Goal: Information Seeking & Learning: Check status

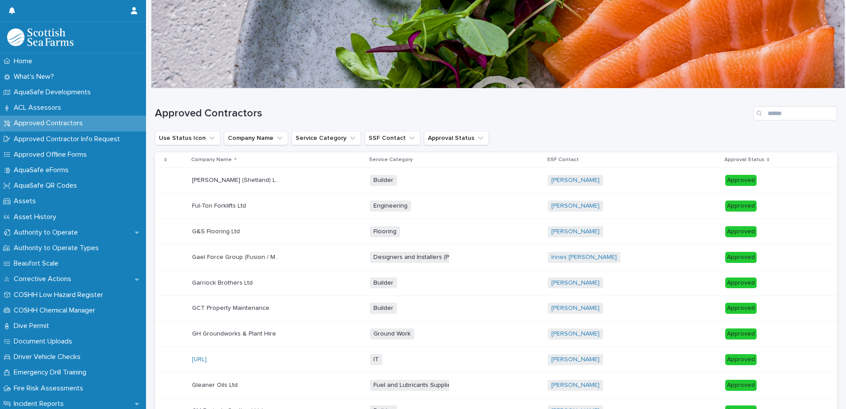
scroll to position [608, 0]
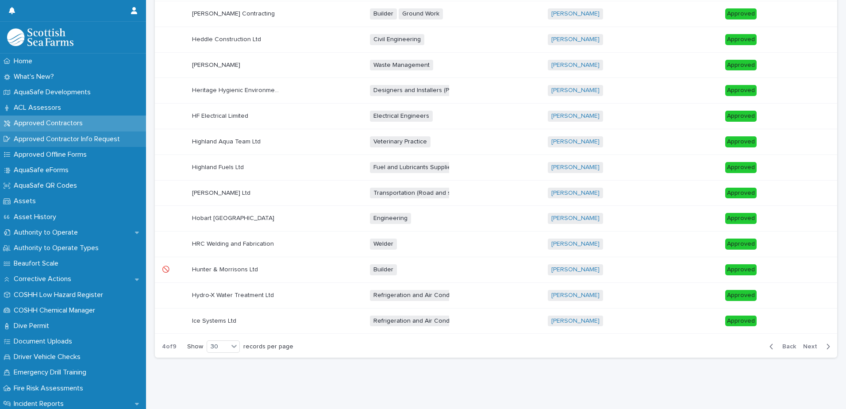
click at [86, 139] on p "Approved Contractor Info Request" at bounding box center [68, 139] width 117 height 8
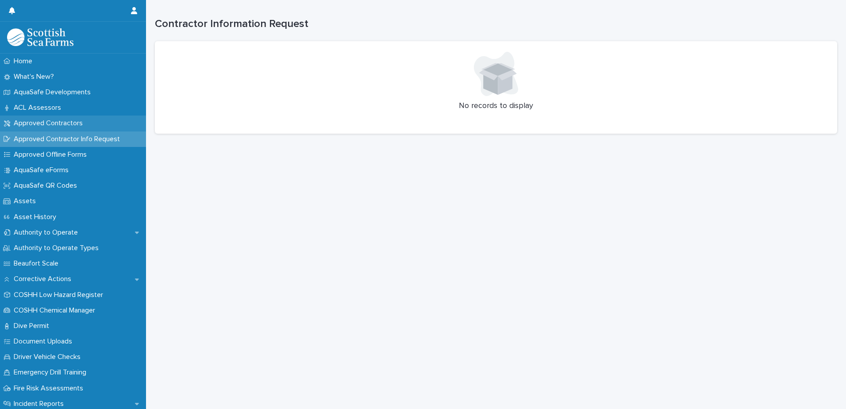
click at [56, 124] on p "Approved Contractors" at bounding box center [50, 123] width 80 height 8
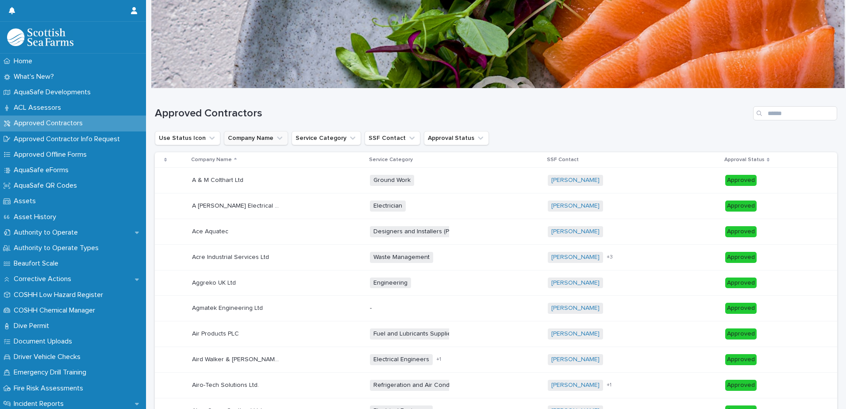
click at [275, 140] on icon "Company Name" at bounding box center [279, 138] width 9 height 9
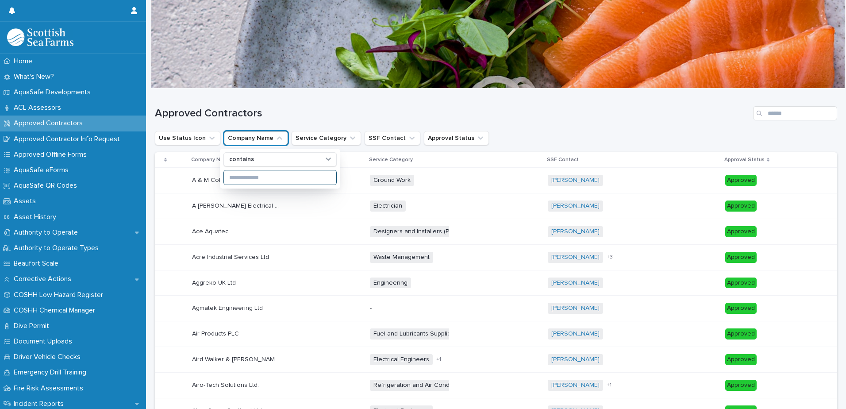
click at [249, 176] on input at bounding box center [280, 177] width 112 height 14
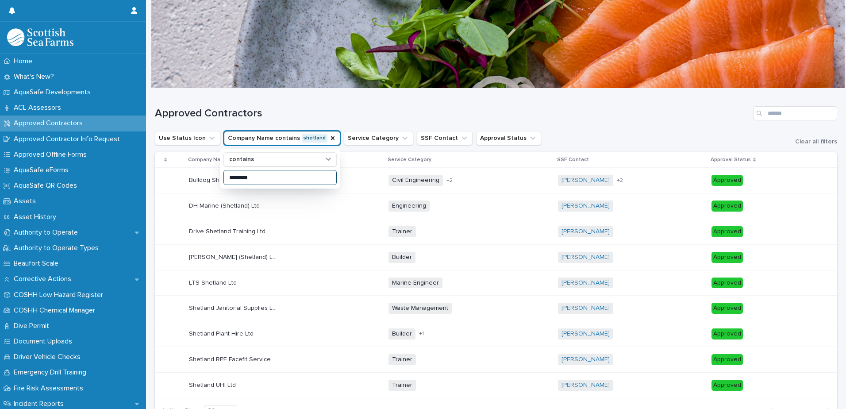
type input "********"
click at [379, 115] on h1 "Approved Contractors" at bounding box center [452, 113] width 595 height 13
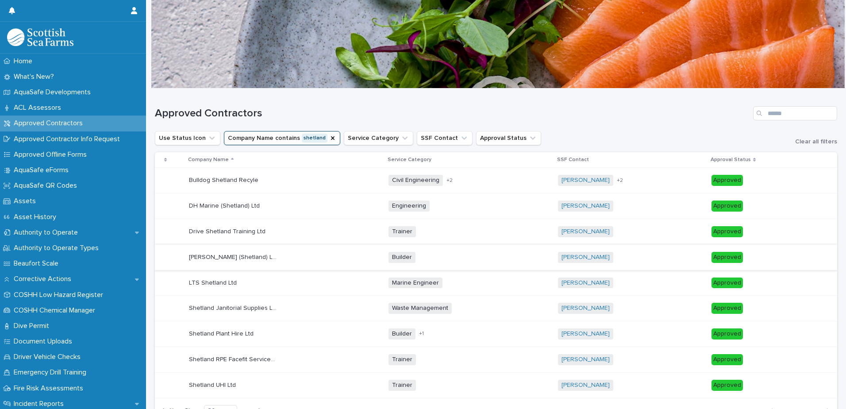
scroll to position [44, 0]
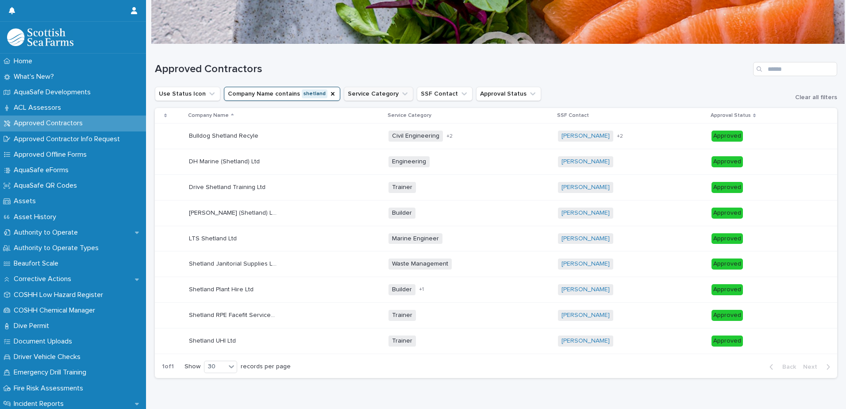
click at [329, 92] on icon "Company Name" at bounding box center [332, 93] width 7 height 7
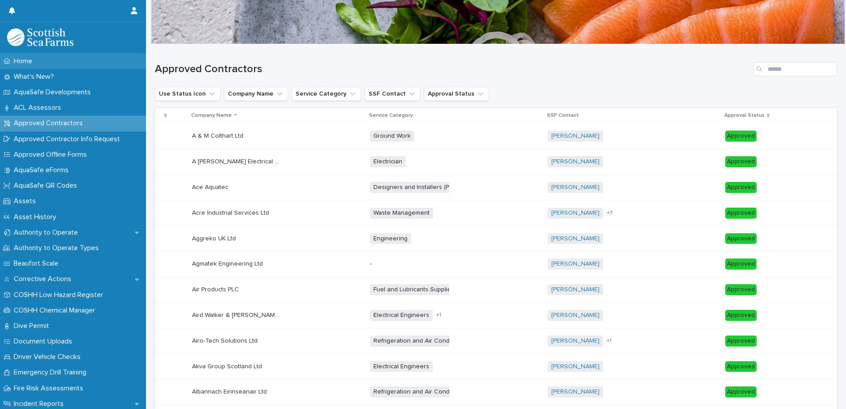
click at [17, 59] on p "Home" at bounding box center [24, 61] width 29 height 8
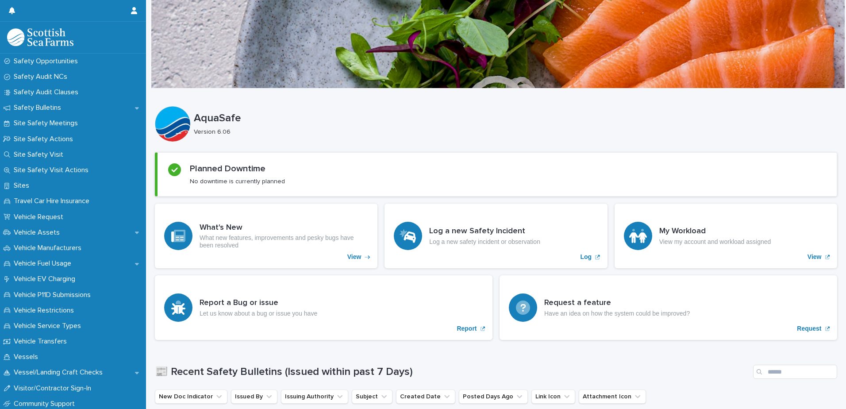
scroll to position [634, 0]
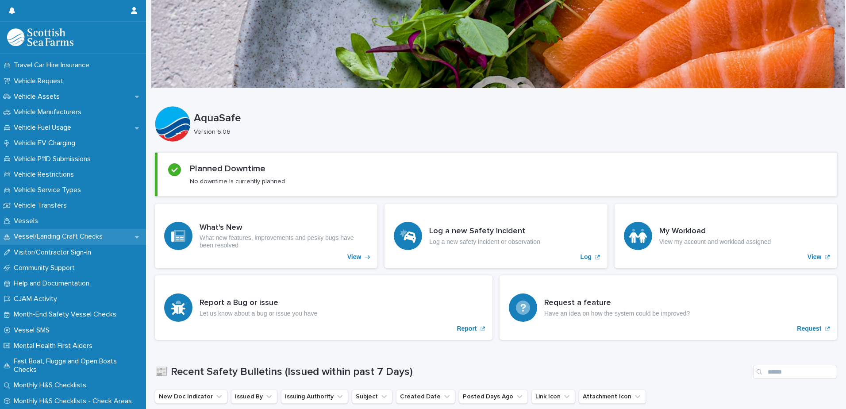
click at [59, 234] on p "Vessel/Landing Craft Checks" at bounding box center [60, 236] width 100 height 8
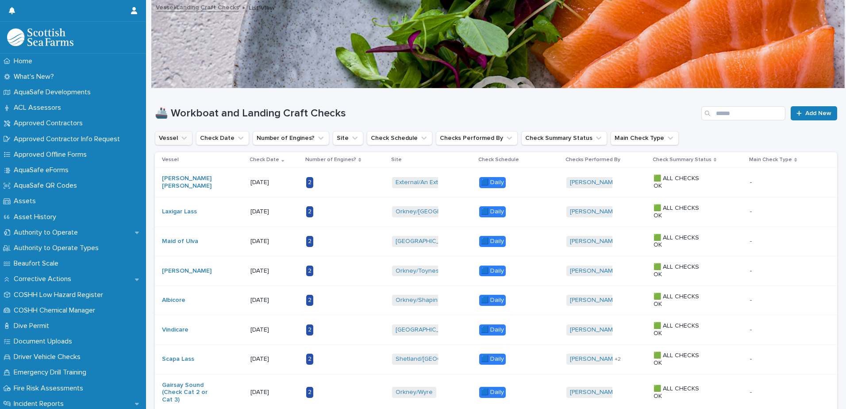
click at [185, 135] on icon "Vessel" at bounding box center [184, 138] width 9 height 9
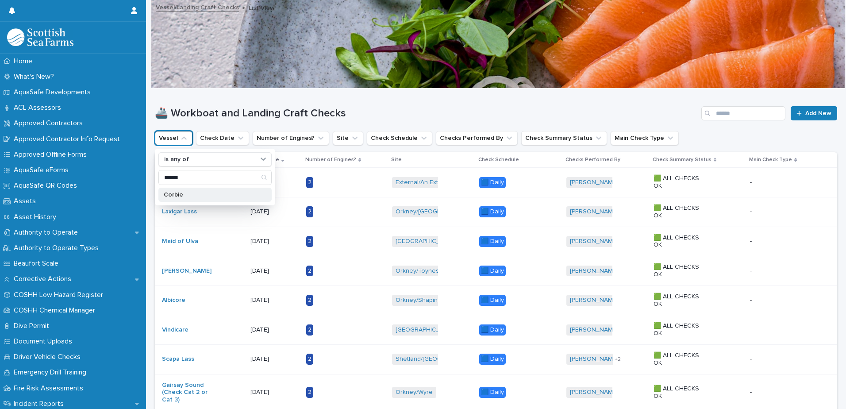
type input "******"
click at [209, 199] on div "Corbie" at bounding box center [214, 195] width 113 height 14
click at [384, 99] on div "🚢 Workboat and Landing Craft Checks Add New" at bounding box center [496, 109] width 682 height 42
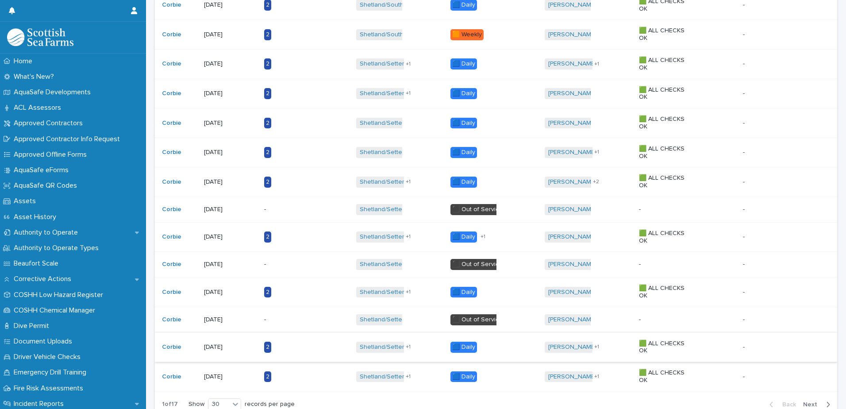
scroll to position [664, 0]
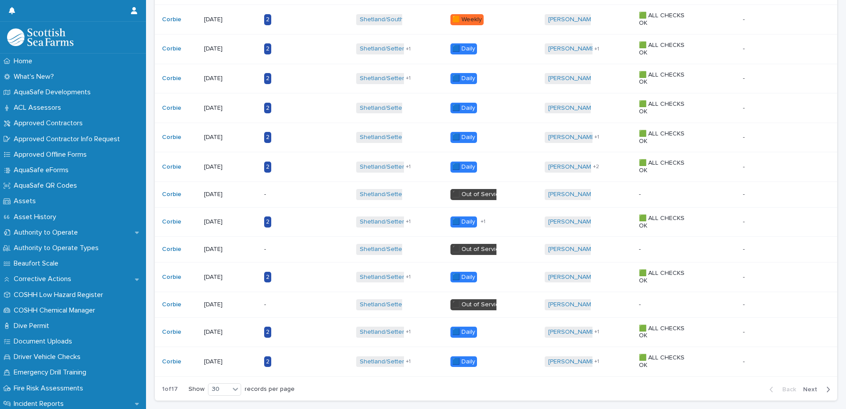
click at [807, 389] on span "Next" at bounding box center [812, 389] width 19 height 6
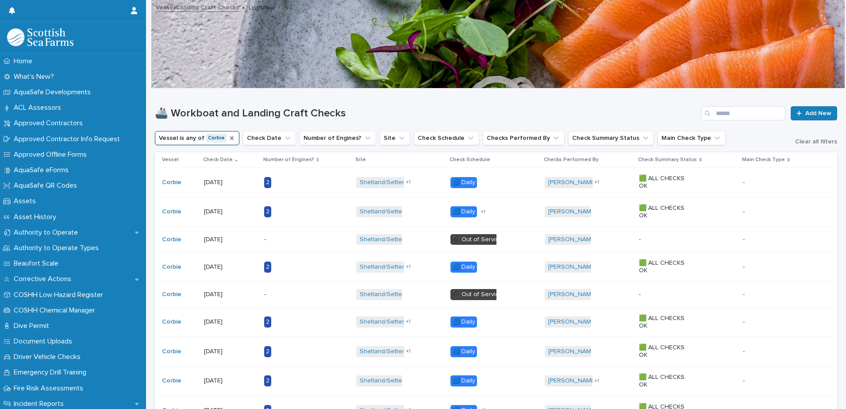
click at [230, 137] on icon "Vessel" at bounding box center [232, 138] width 4 height 4
click at [175, 140] on button "Vessel" at bounding box center [174, 138] width 38 height 14
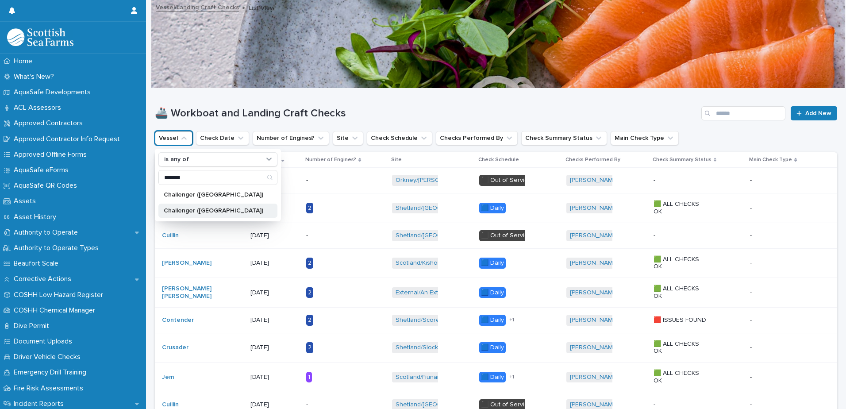
type input "*******"
click at [230, 204] on div "Challenger ([GEOGRAPHIC_DATA])" at bounding box center [217, 211] width 119 height 14
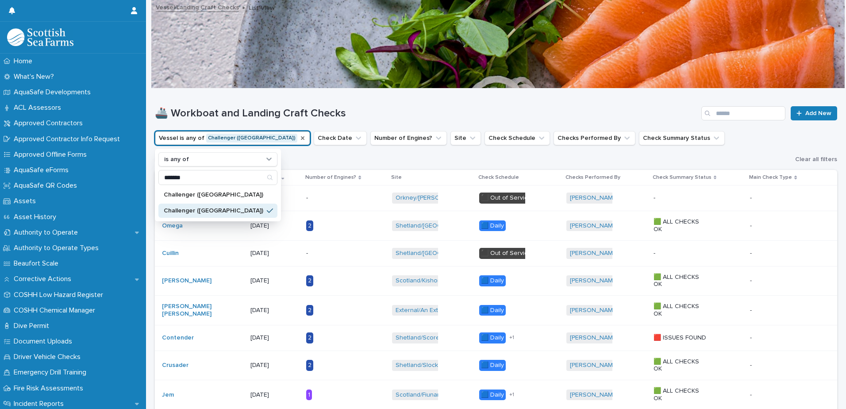
click at [393, 109] on h1 "🚢 Workboat and Landing Craft Checks" at bounding box center [426, 113] width 543 height 13
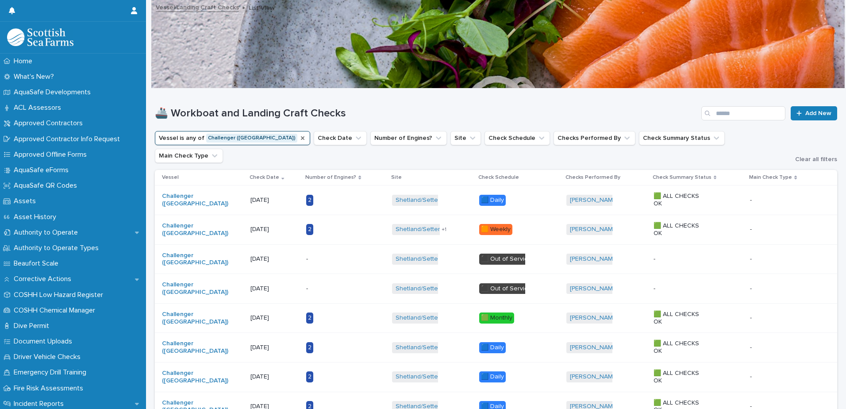
click at [301, 138] on icon "Vessel" at bounding box center [303, 138] width 4 height 4
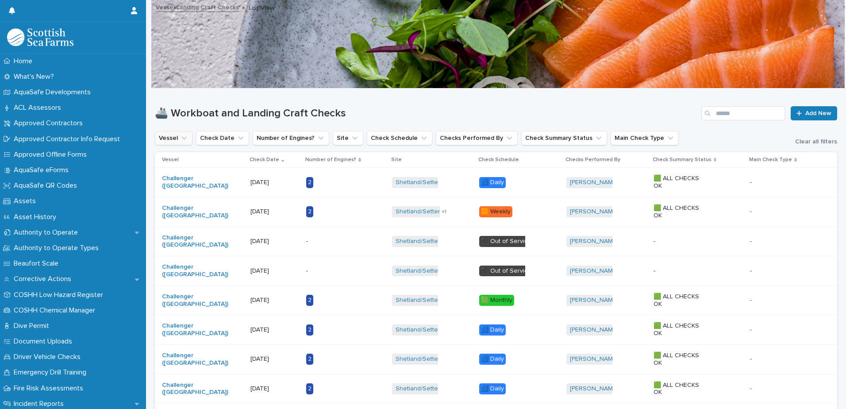
click at [177, 141] on button "Vessel" at bounding box center [174, 138] width 38 height 14
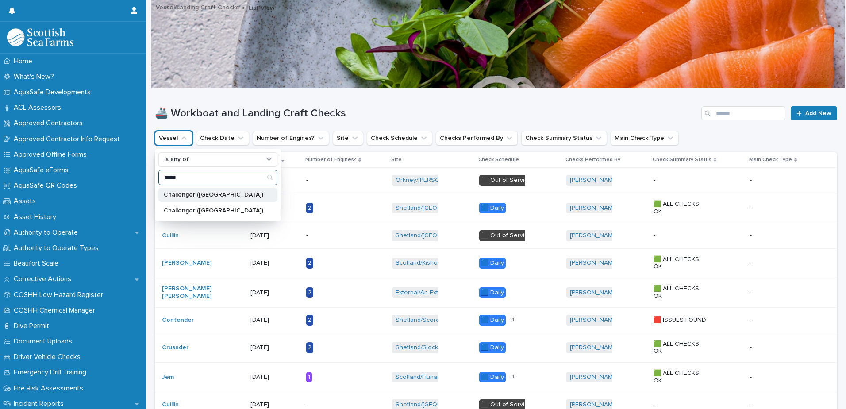
type input "*****"
click at [205, 196] on p "Challenger ([GEOGRAPHIC_DATA])" at bounding box center [214, 195] width 100 height 6
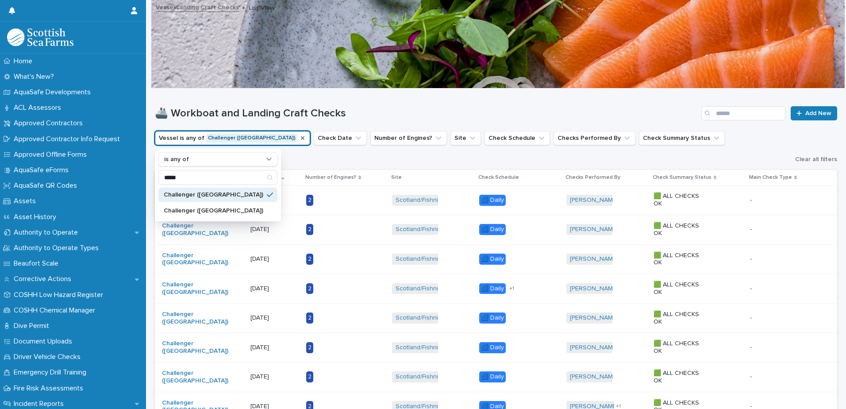
click at [378, 110] on h1 "🚢 Workboat and Landing Craft Checks" at bounding box center [426, 113] width 543 height 13
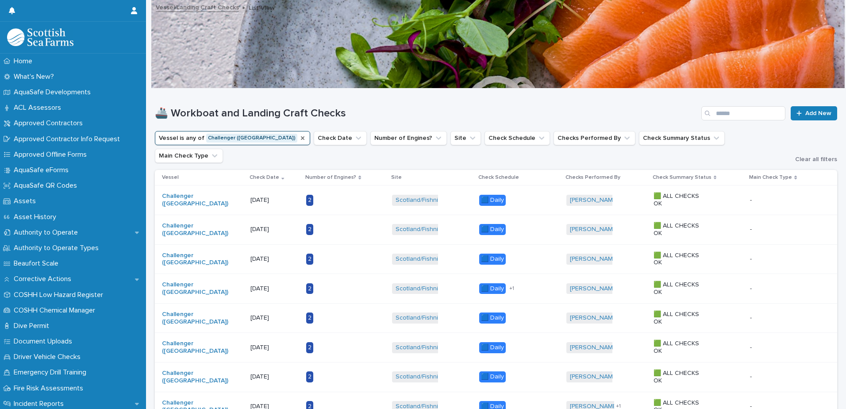
click at [299, 135] on icon "Vessel" at bounding box center [302, 138] width 7 height 7
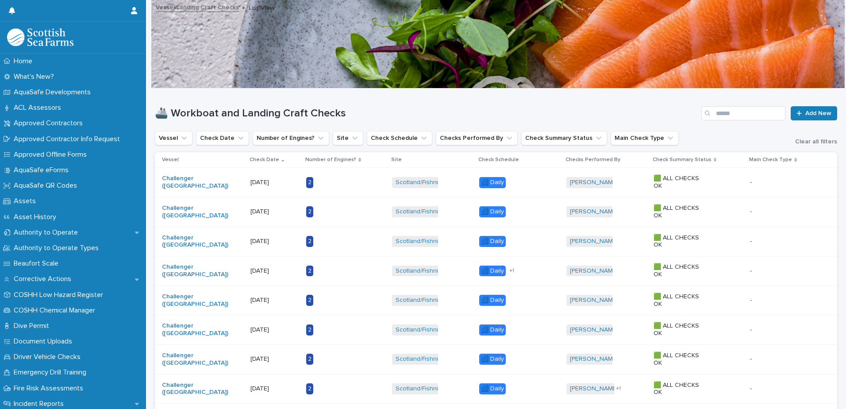
click at [181, 138] on icon "Vessel" at bounding box center [184, 138] width 9 height 9
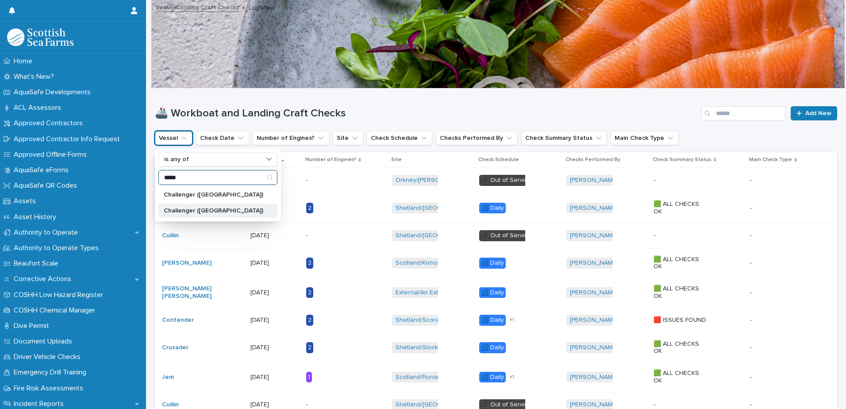
type input "*****"
click at [211, 207] on div "Challenger ([GEOGRAPHIC_DATA])" at bounding box center [217, 211] width 119 height 14
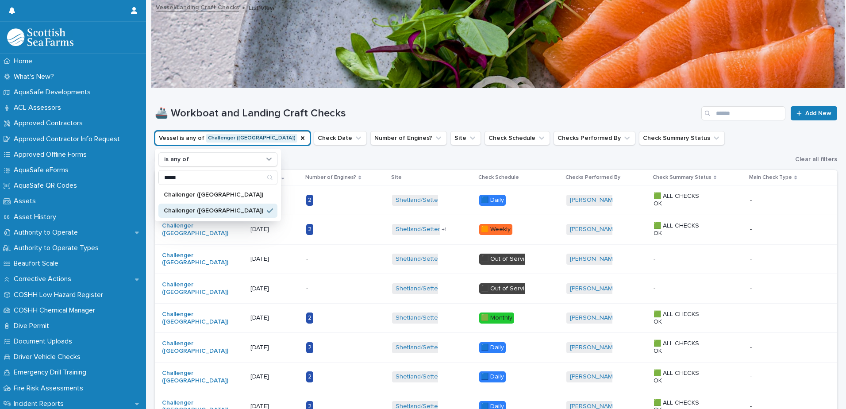
click at [371, 107] on h1 "🚢 Workboat and Landing Craft Checks" at bounding box center [426, 113] width 543 height 13
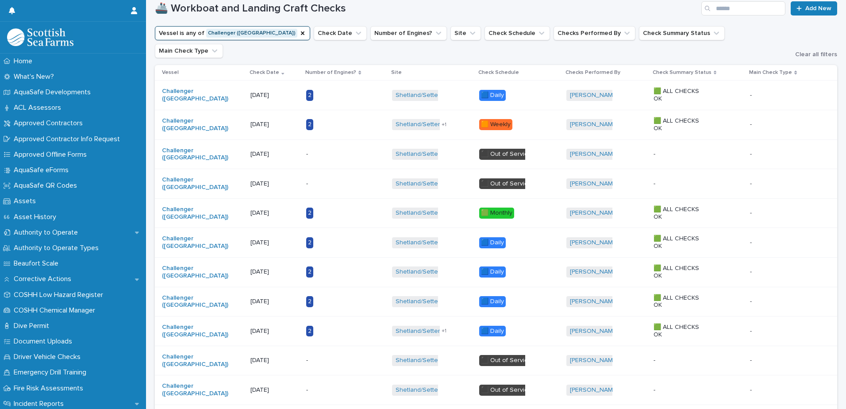
scroll to position [48, 0]
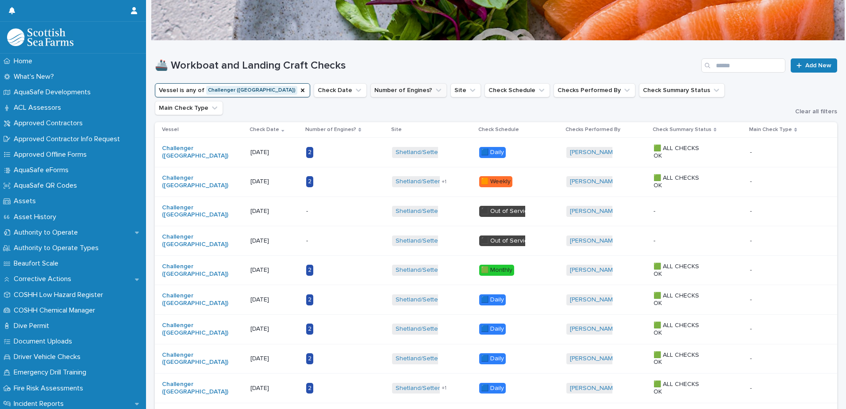
click at [301, 89] on icon "Vessel" at bounding box center [303, 90] width 4 height 4
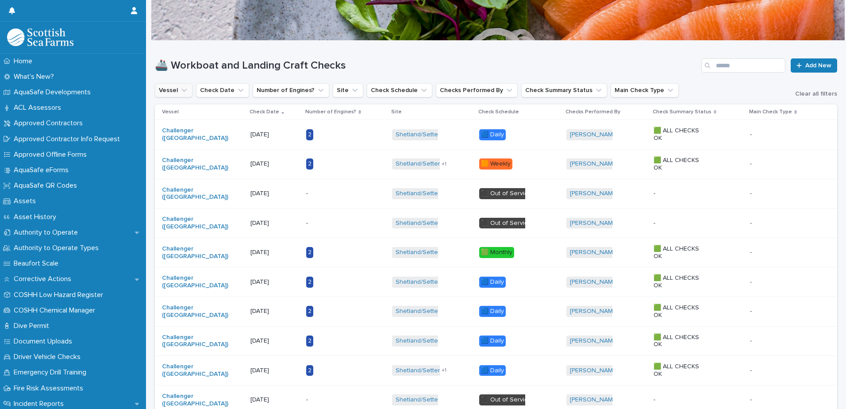
click at [166, 89] on button "Vessel" at bounding box center [174, 90] width 38 height 14
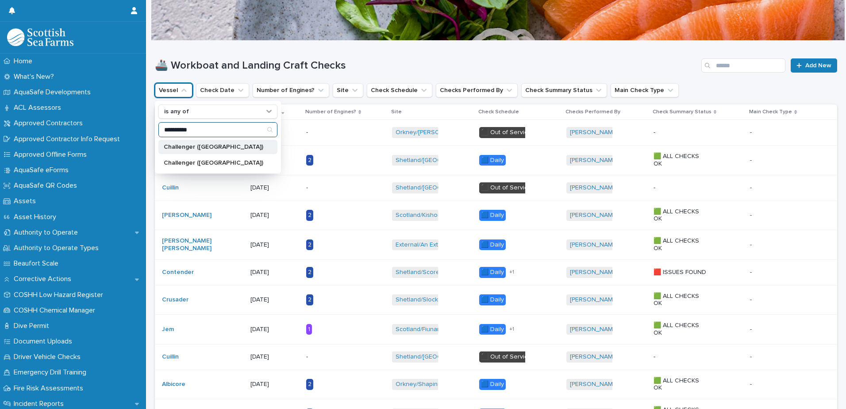
type input "**********"
click at [211, 146] on p "Challenger ([GEOGRAPHIC_DATA])" at bounding box center [214, 147] width 100 height 6
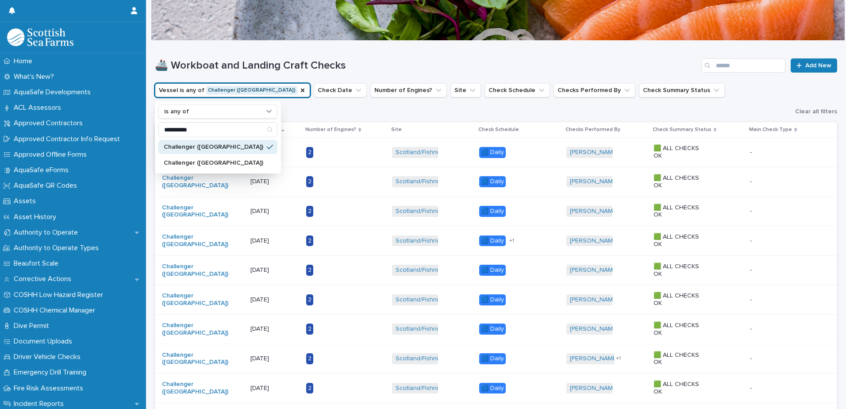
click at [382, 52] on div "🚢 Workboat and Landing Craft Checks Add New" at bounding box center [496, 62] width 682 height 42
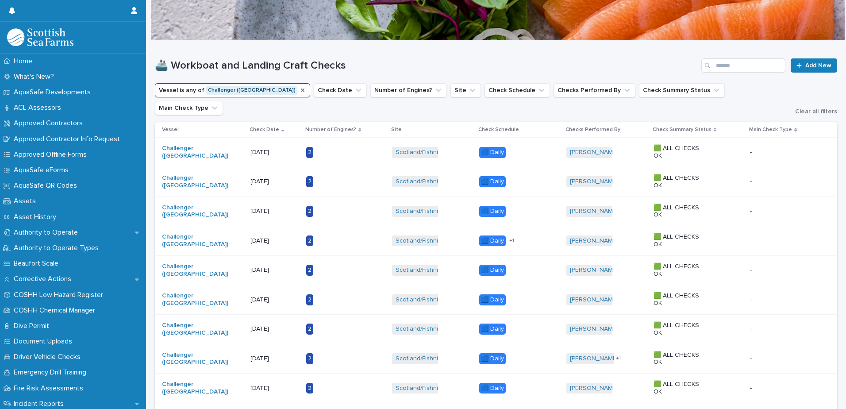
click at [299, 89] on icon "Vessel" at bounding box center [302, 90] width 7 height 7
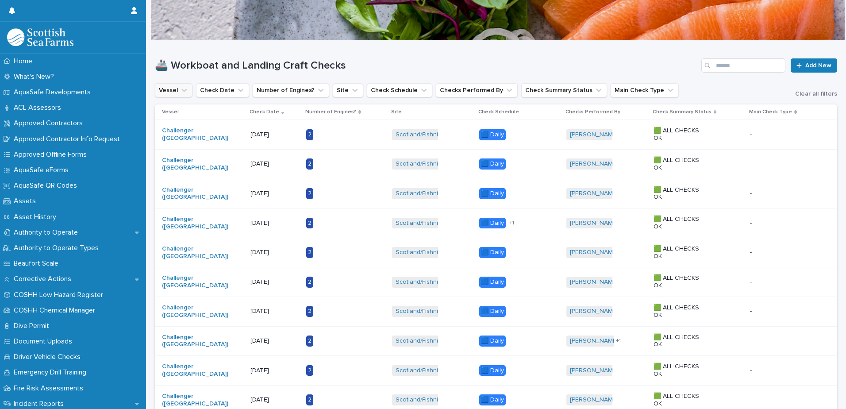
click at [176, 86] on button "Vessel" at bounding box center [174, 90] width 38 height 14
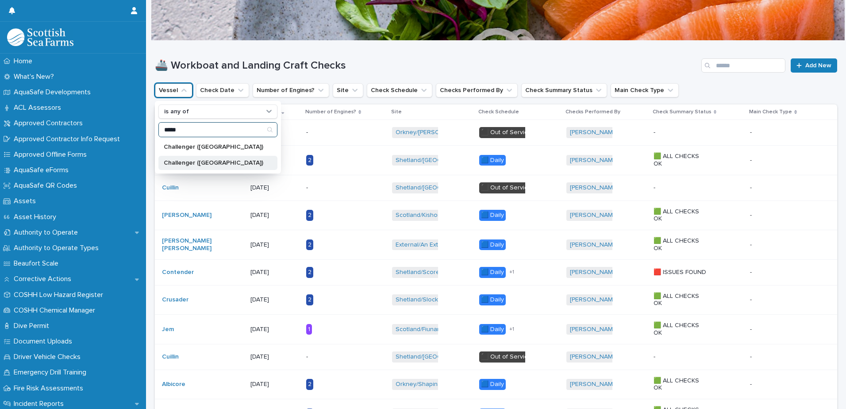
type input "*****"
click at [189, 158] on div "Challenger ([GEOGRAPHIC_DATA])" at bounding box center [217, 163] width 119 height 14
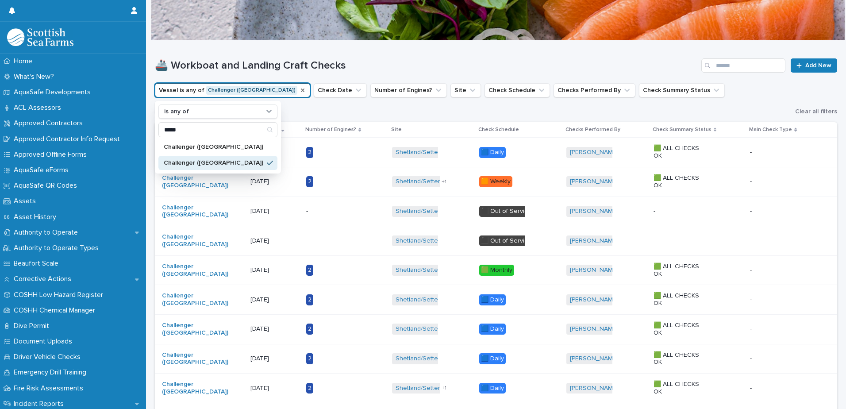
click at [365, 59] on h1 "🚢 Workboat and Landing Craft Checks" at bounding box center [426, 65] width 543 height 13
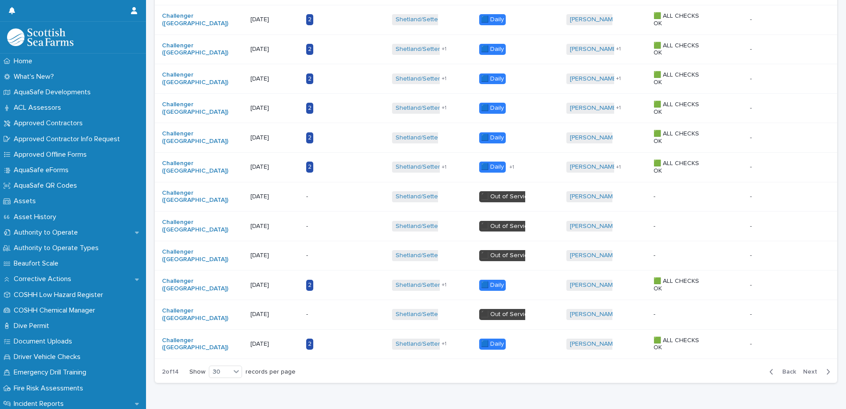
scroll to position [725, 0]
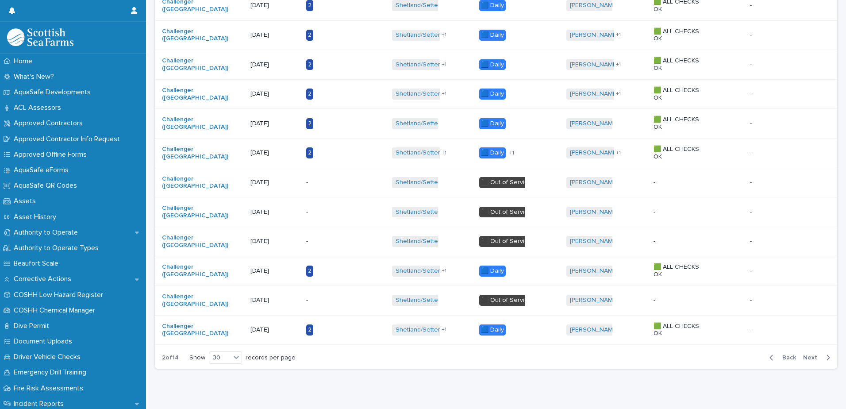
click at [781, 354] on span "Back" at bounding box center [786, 357] width 19 height 6
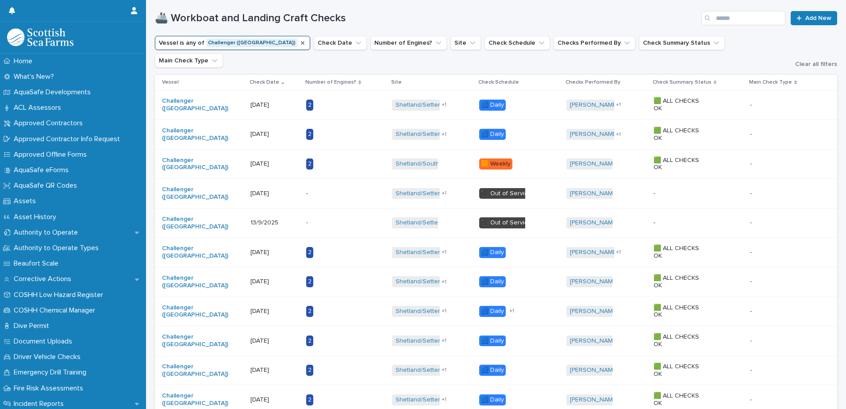
scroll to position [50, 0]
